Goal: Communication & Community: Answer question/provide support

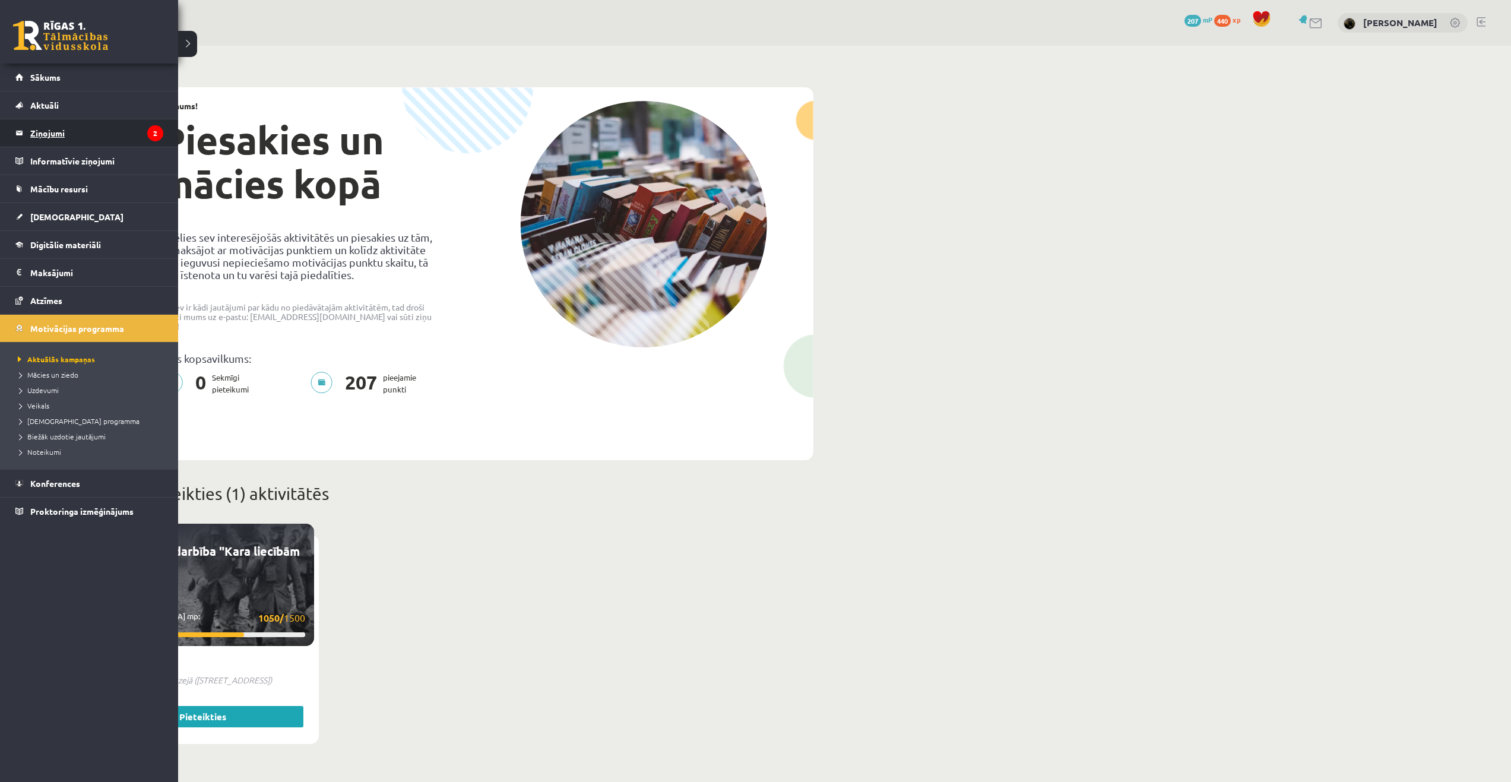
click at [56, 131] on legend "Ziņojumi 2" at bounding box center [96, 132] width 133 height 27
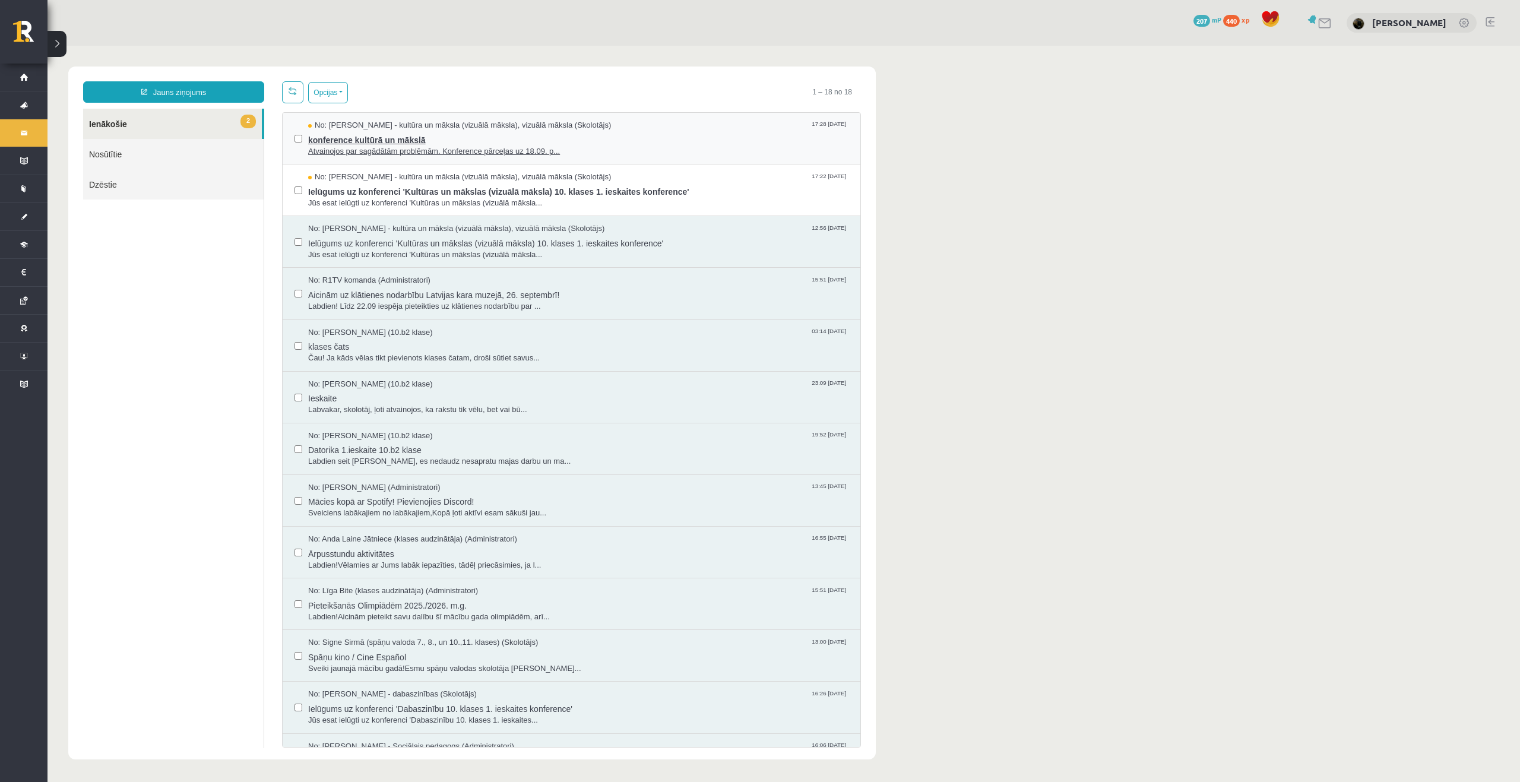
click at [406, 146] on span "Atvainojos par sagādātām problēmām. Konference pārceļas uz 18.09. p..." at bounding box center [578, 151] width 540 height 11
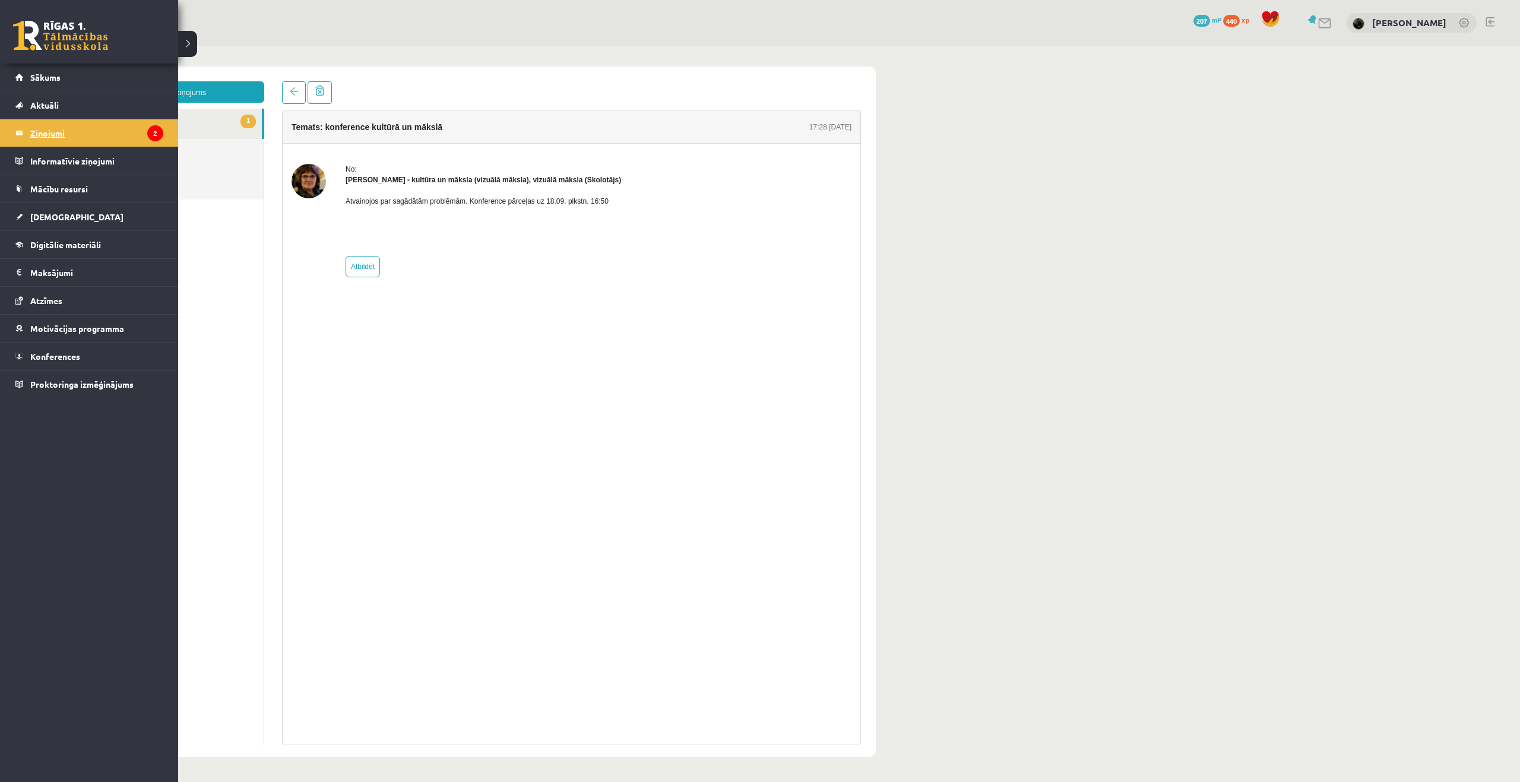
click at [49, 131] on legend "Ziņojumi 2" at bounding box center [96, 132] width 133 height 27
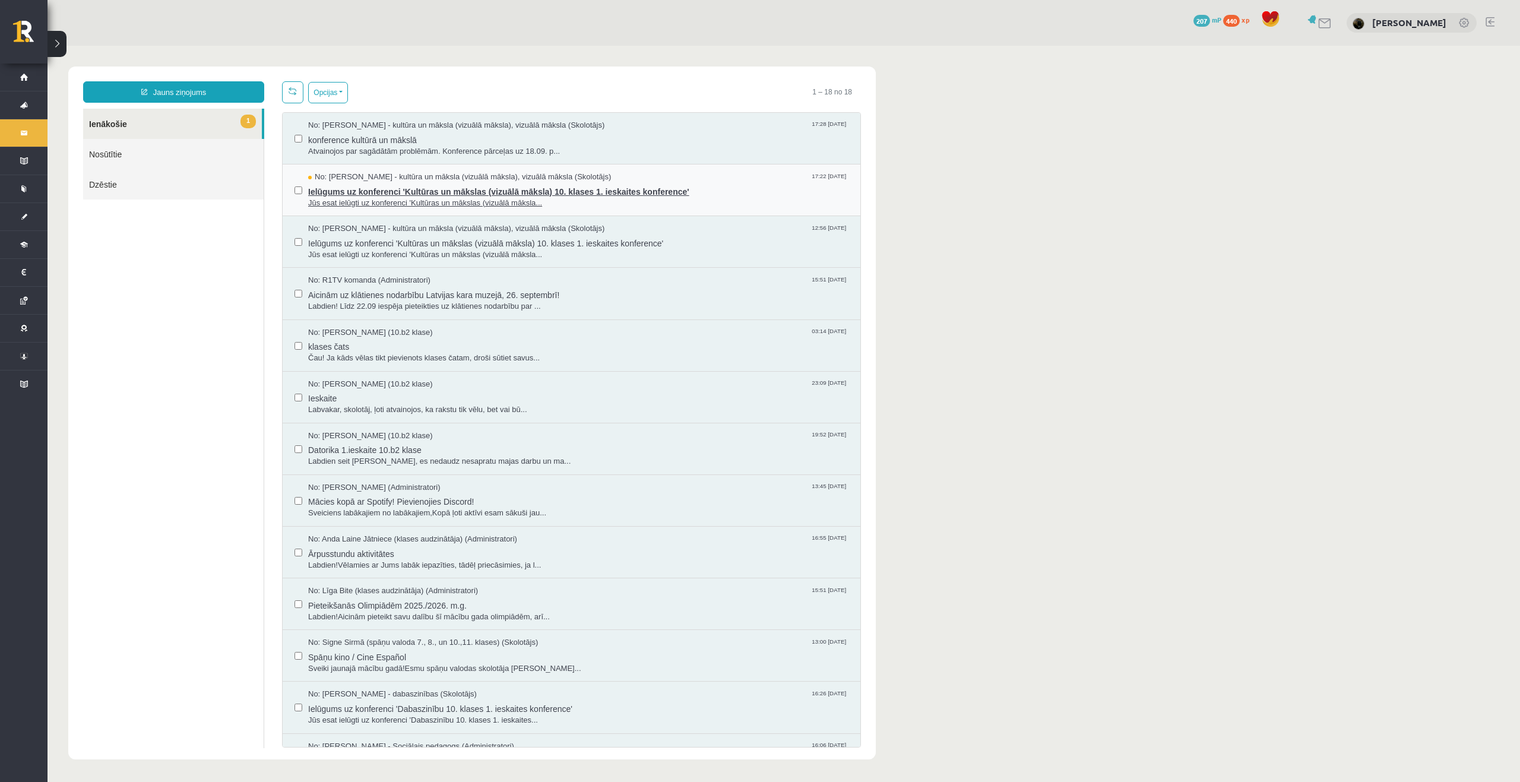
click at [550, 188] on span "Ielūgums uz konferenci 'Kultūras un mākslas (vizuālā māksla) 10. klases 1. iesk…" at bounding box center [578, 190] width 540 height 15
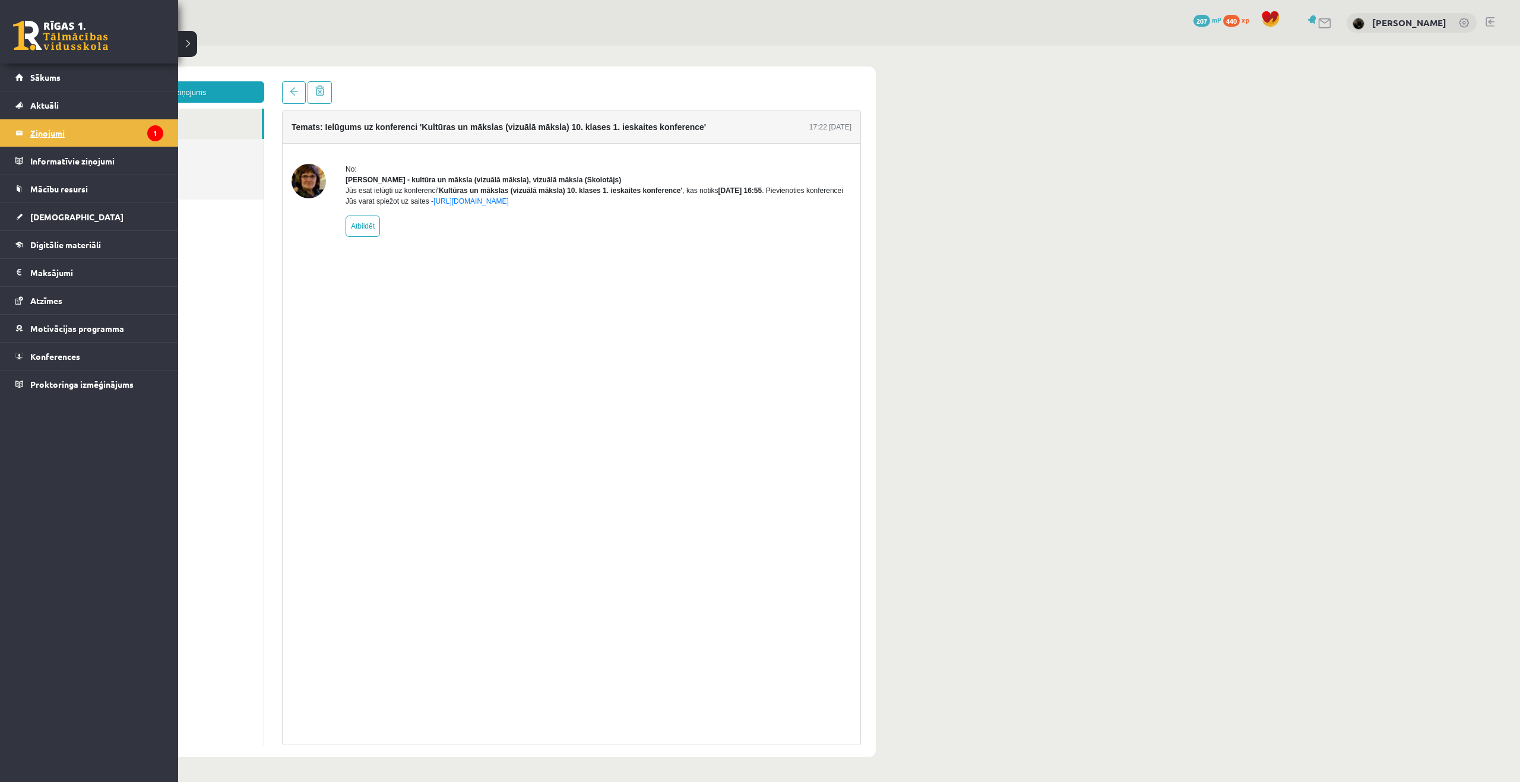
click at [50, 128] on legend "Ziņojumi 1" at bounding box center [96, 132] width 133 height 27
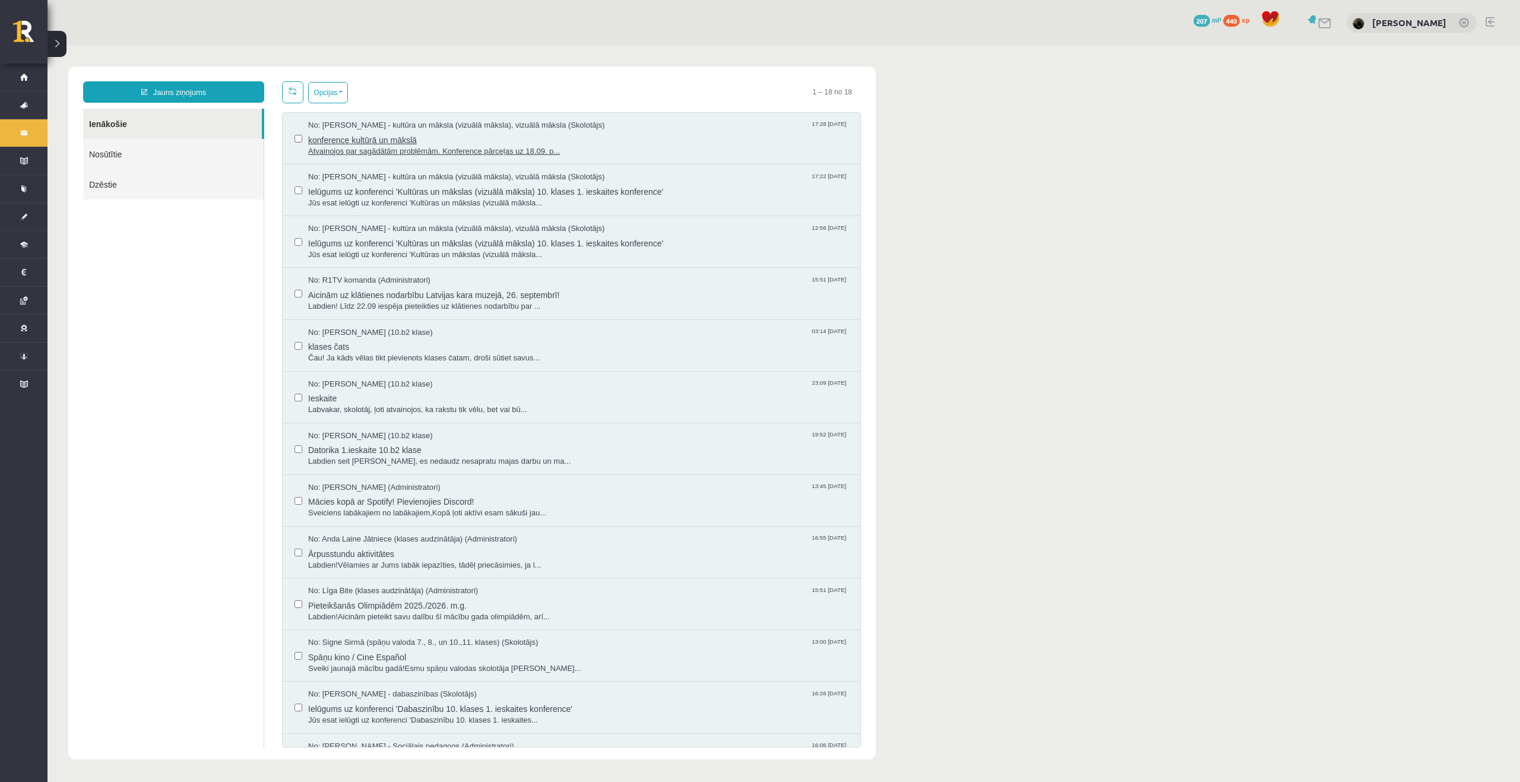
click at [368, 134] on span "konference kultūrā un mākslā" at bounding box center [578, 138] width 540 height 15
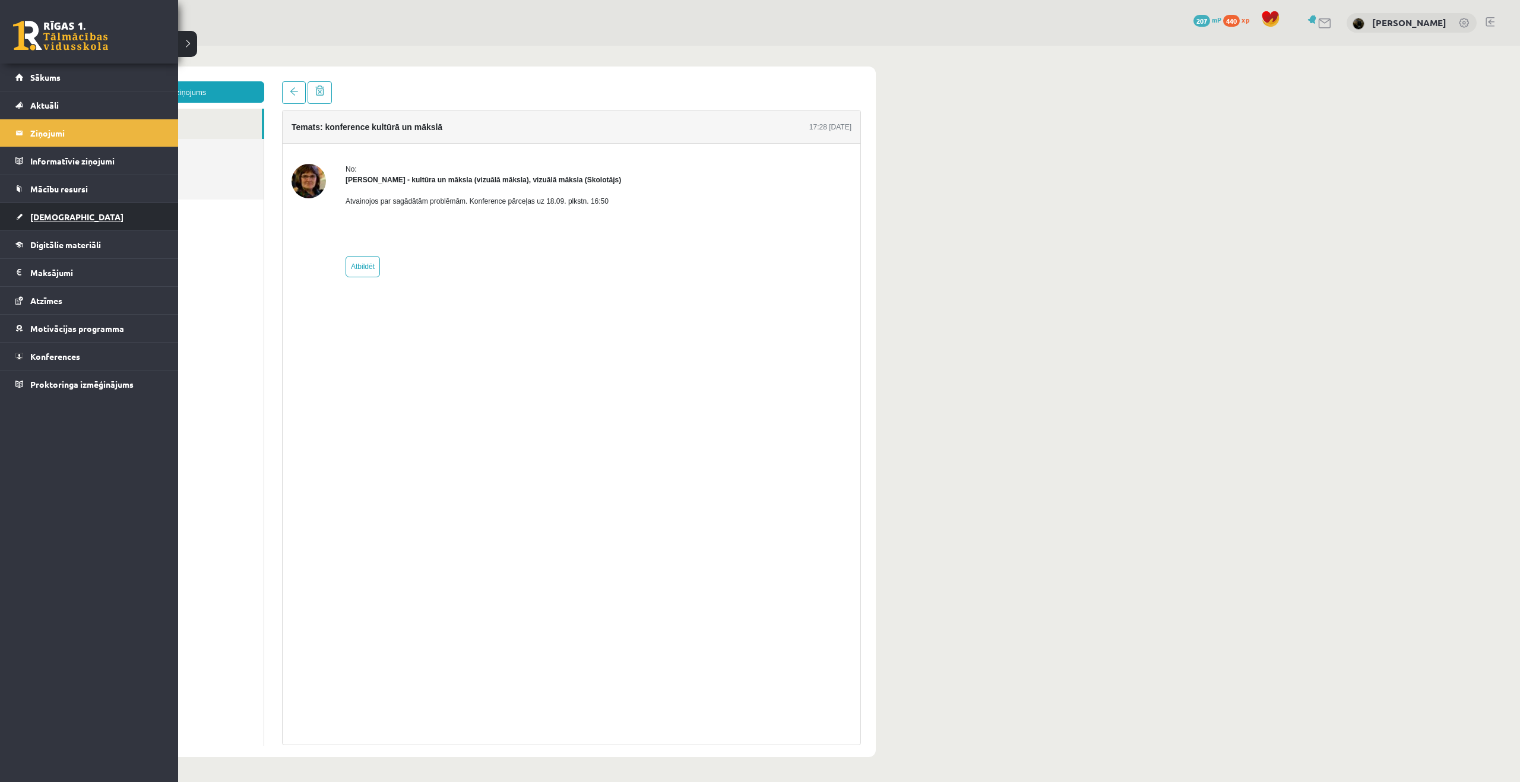
click at [39, 215] on span "[DEMOGRAPHIC_DATA]" at bounding box center [76, 216] width 93 height 11
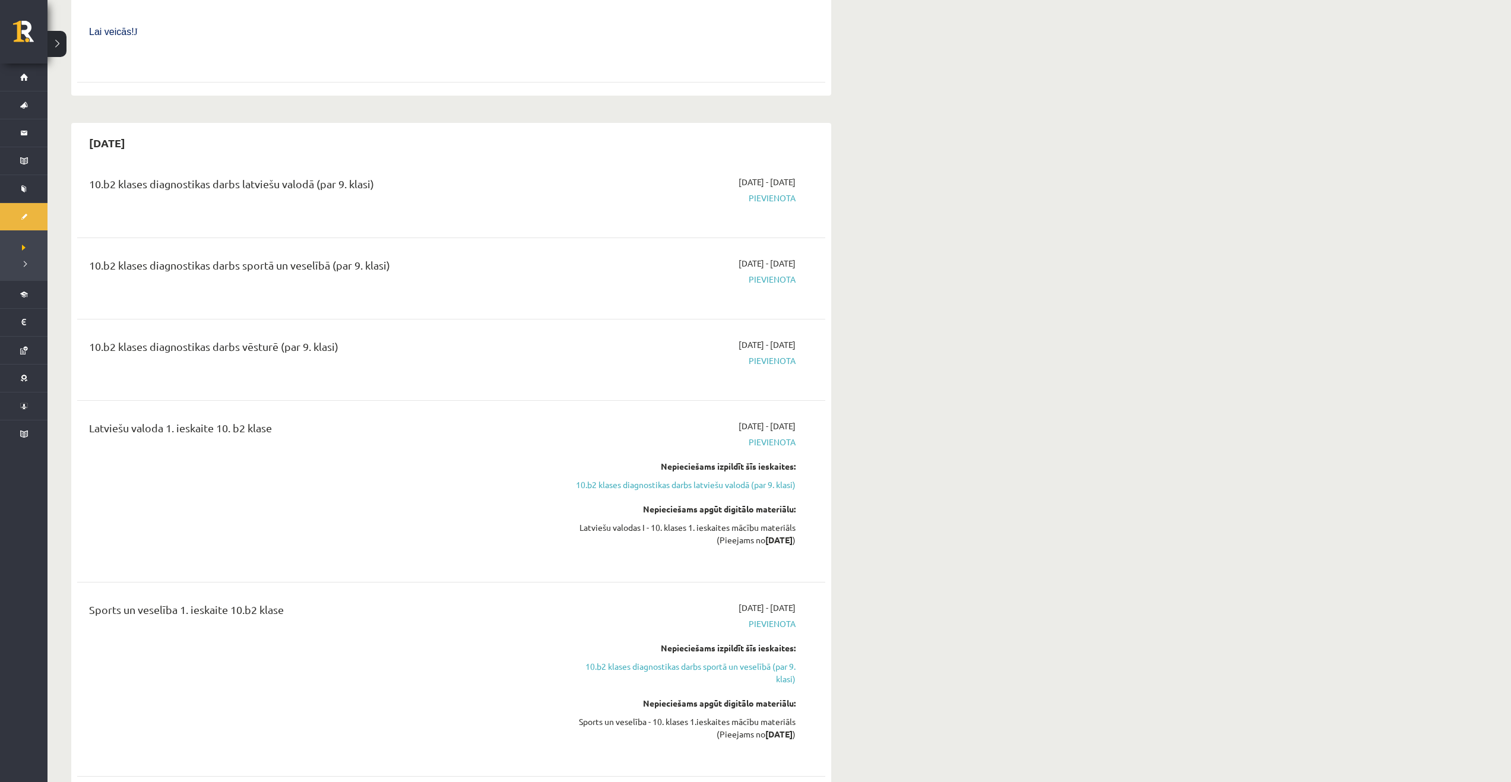
scroll to position [1009, 0]
